Goal: Navigation & Orientation: Find specific page/section

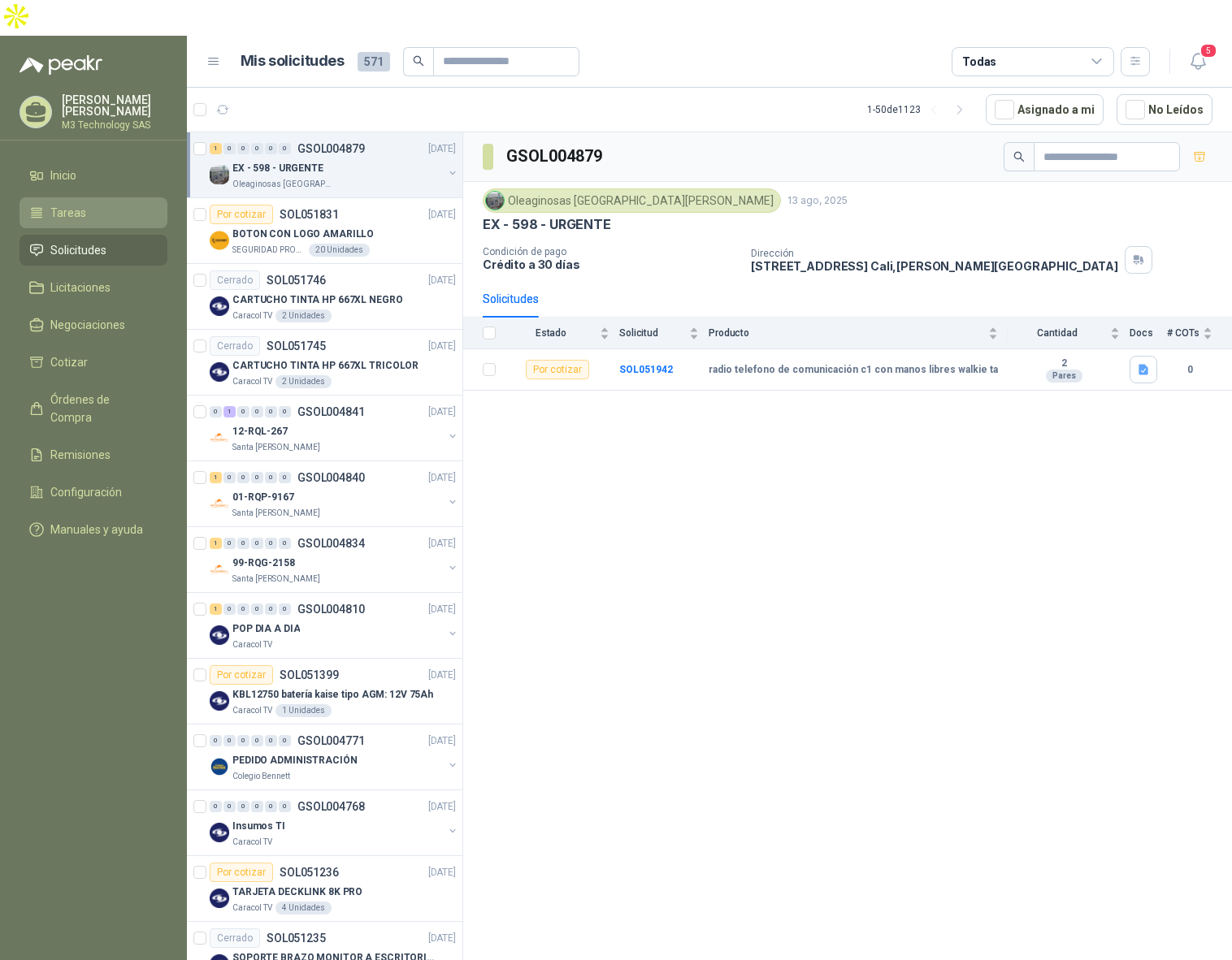
click at [96, 204] on li "Tareas" at bounding box center [94, 213] width 129 height 18
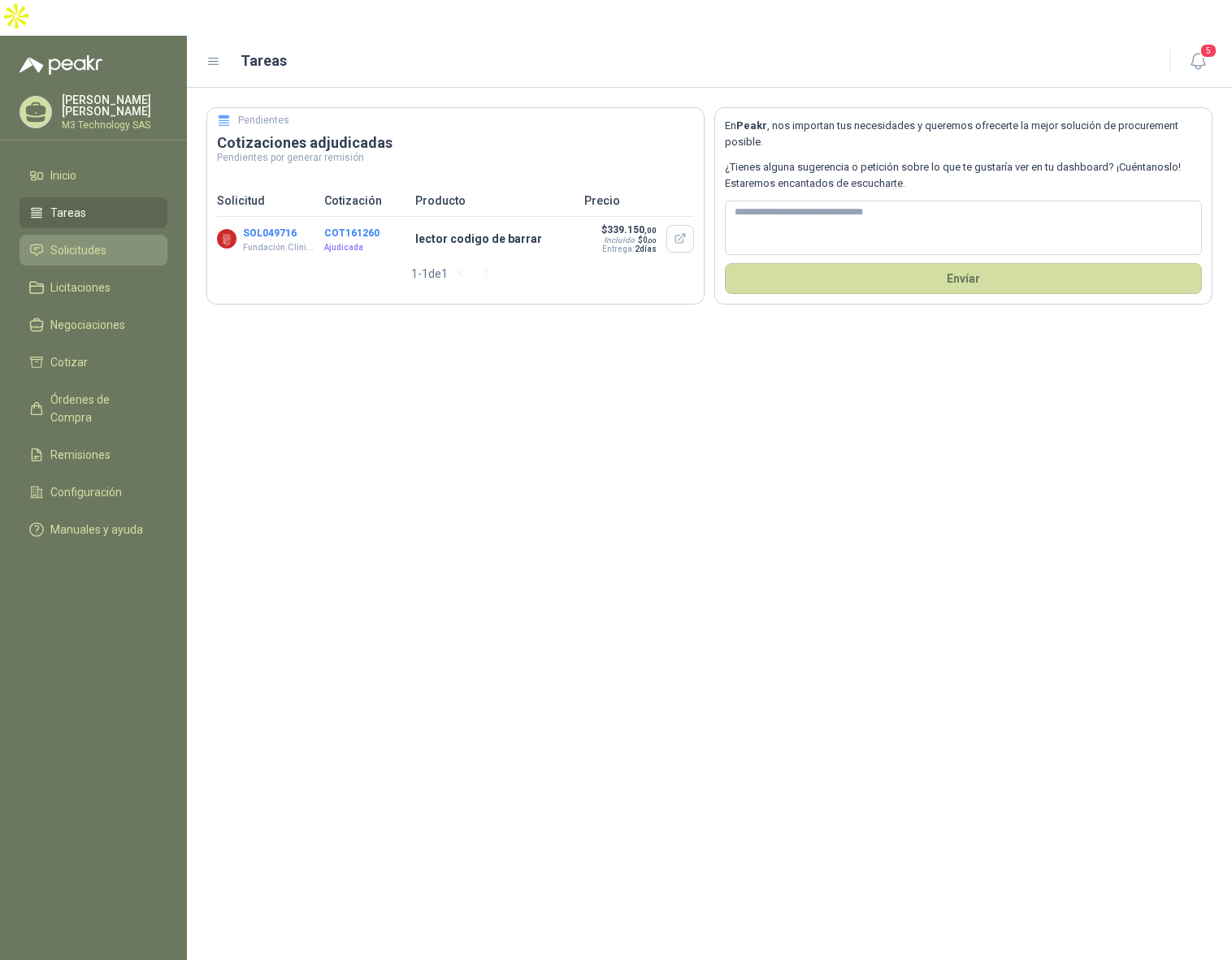
click at [101, 241] on span "Solicitudes" at bounding box center [78, 250] width 56 height 18
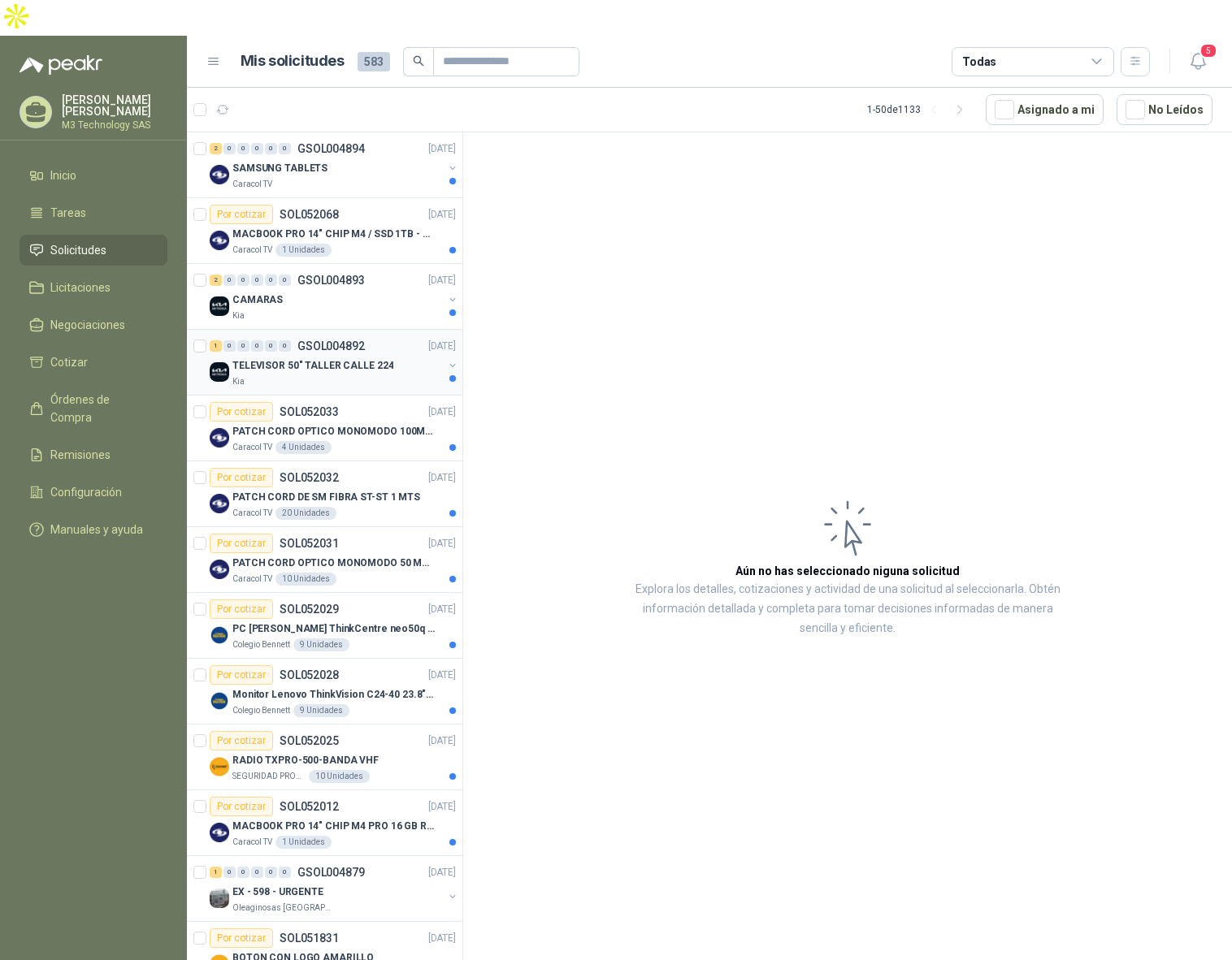
click at [397, 356] on div "TELEVISOR 50" TALLER CALLE 224" at bounding box center [337, 366] width 210 height 20
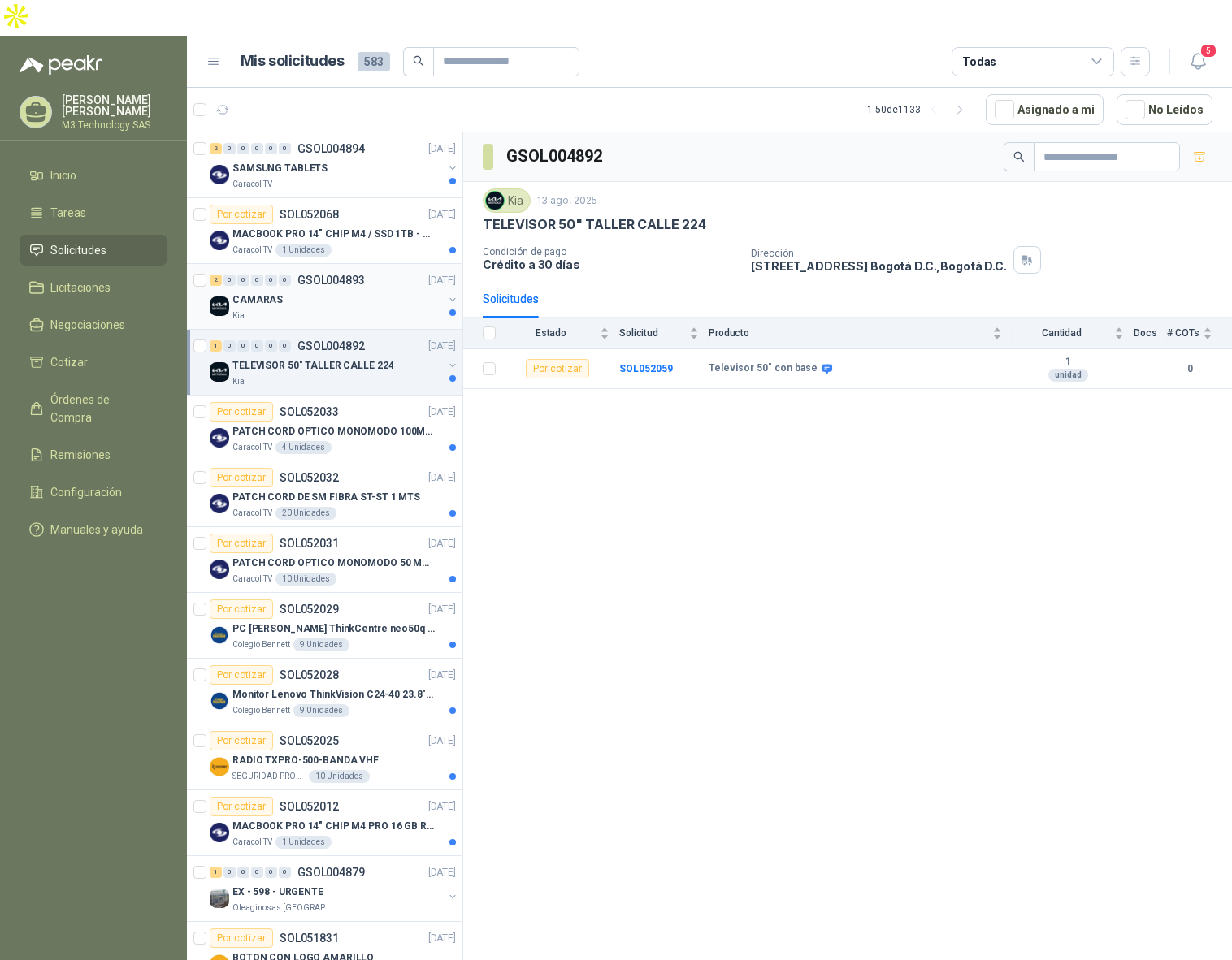
click at [399, 290] on div "CAMARAS" at bounding box center [337, 300] width 210 height 20
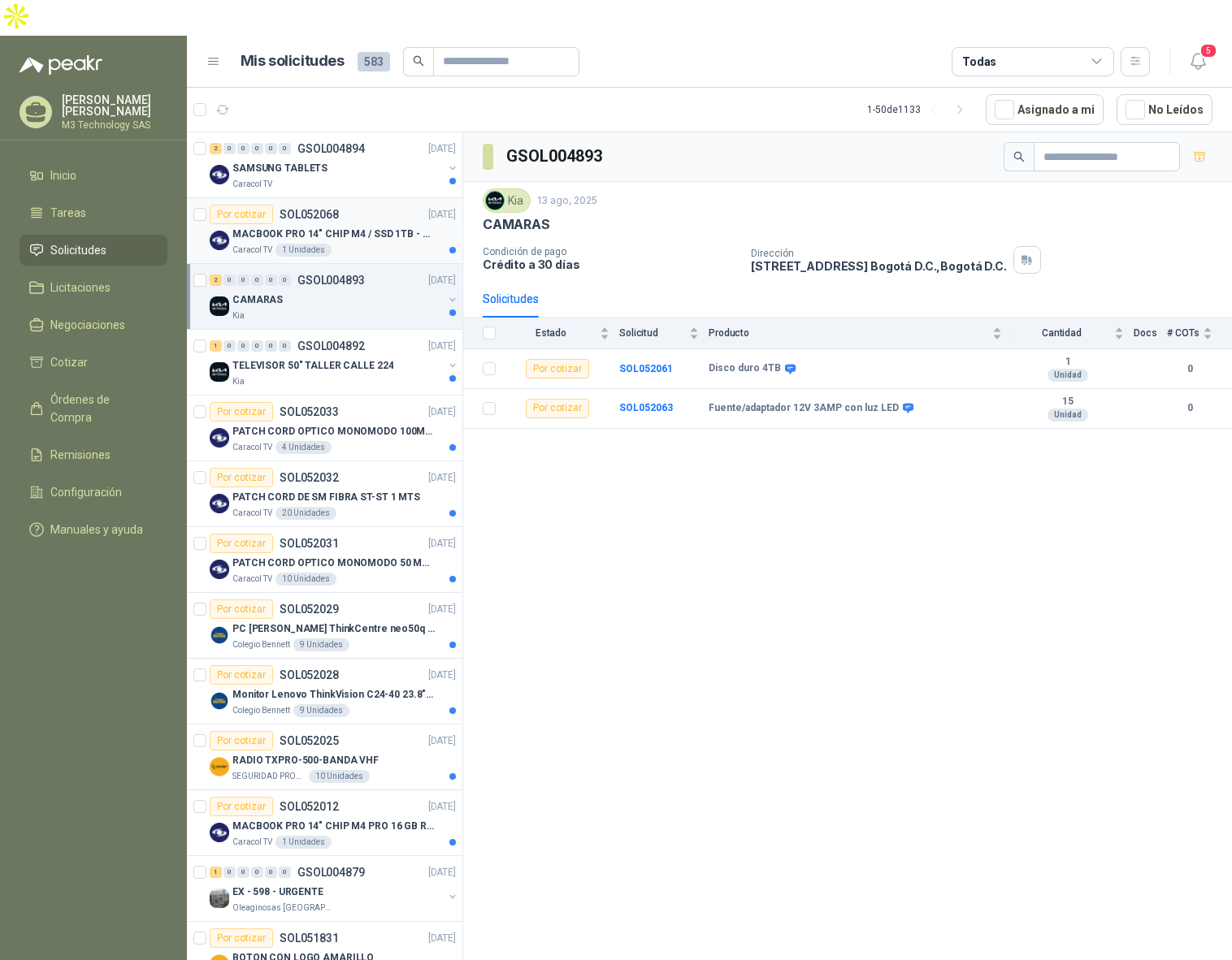
click at [406, 244] on div "Caracol TV 1 Unidades" at bounding box center [344, 250] width 224 height 13
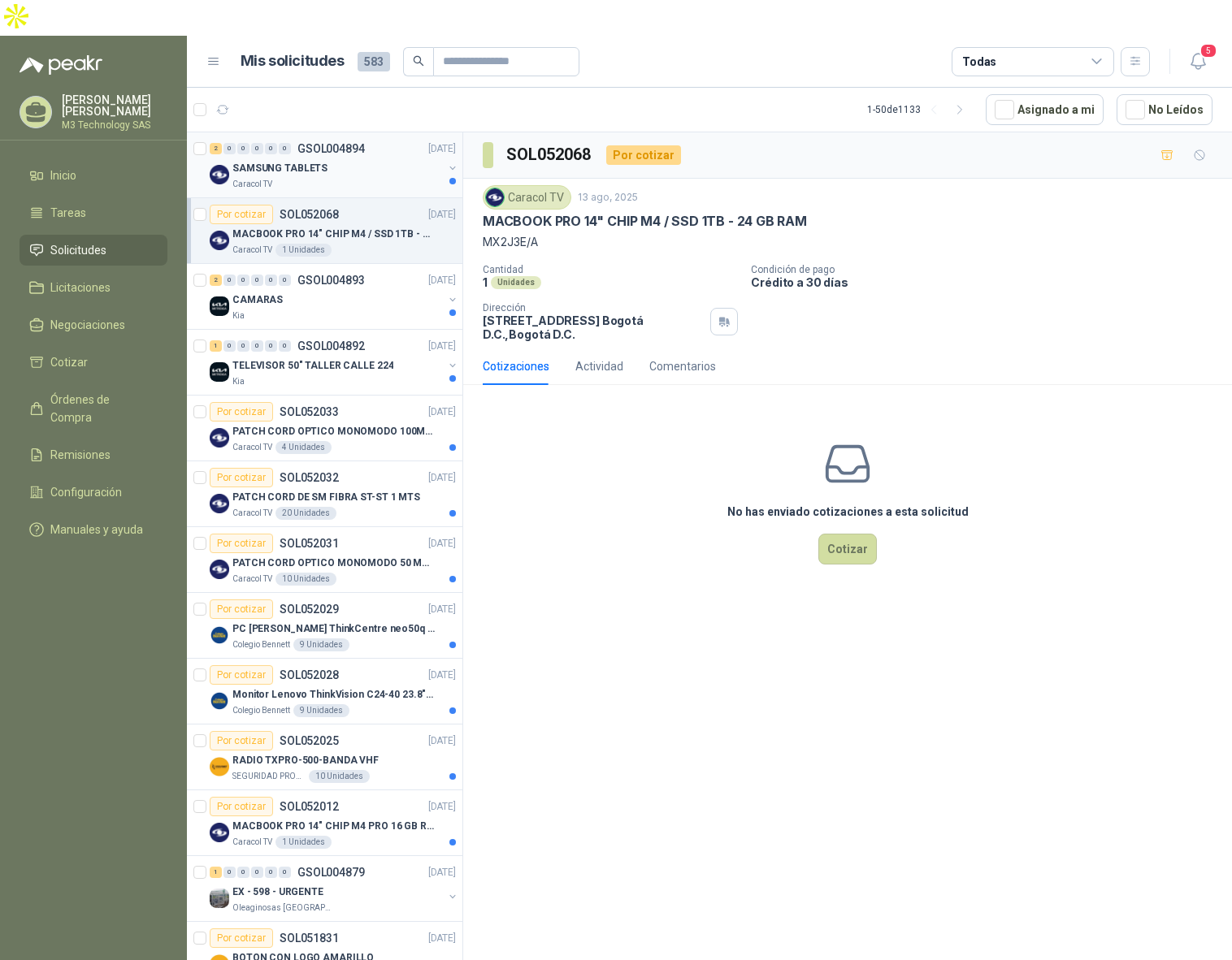
click at [388, 178] on div "Caracol TV" at bounding box center [337, 184] width 210 height 13
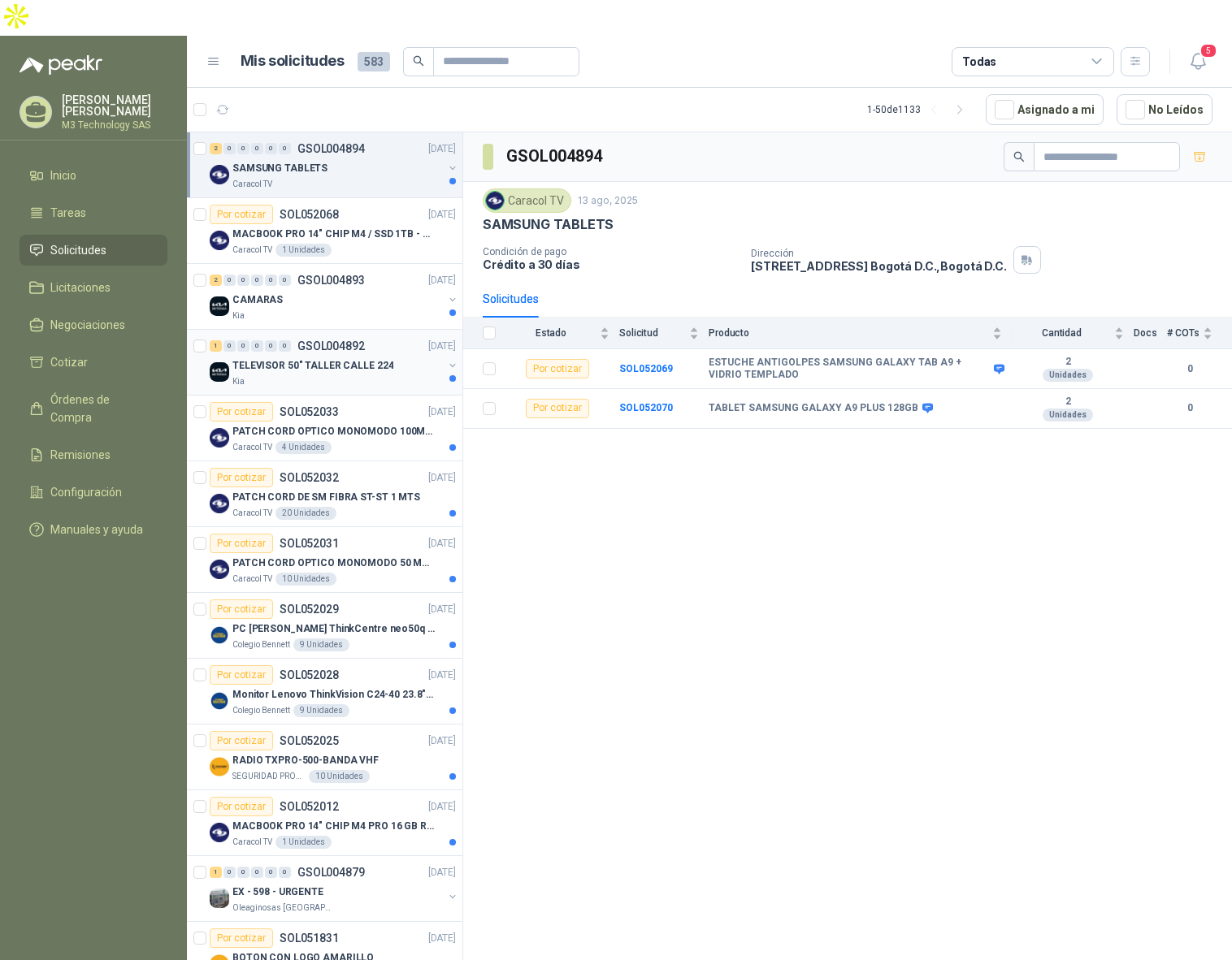
click at [395, 376] on div "Kia" at bounding box center [337, 382] width 210 height 13
